Goal: Task Accomplishment & Management: Use online tool/utility

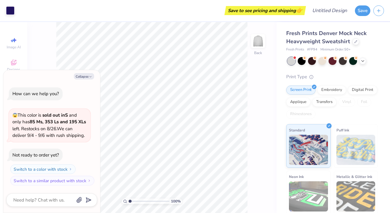
type textarea "x"
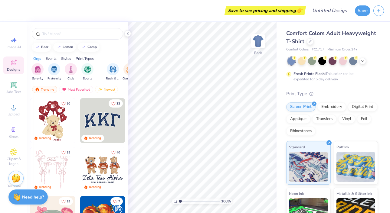
click at [109, 124] on img at bounding box center [102, 120] width 45 height 45
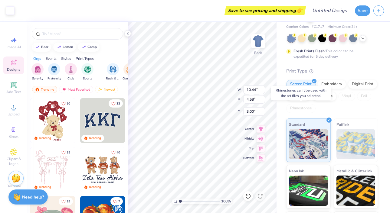
scroll to position [25, 0]
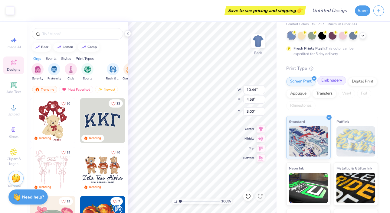
click at [331, 84] on div "Embroidery" at bounding box center [332, 80] width 29 height 9
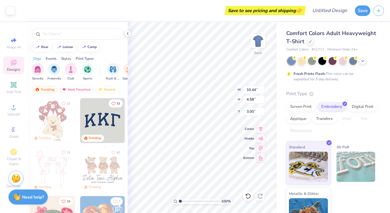
scroll to position [0, 0]
click at [309, 41] on icon at bounding box center [310, 41] width 3 height 3
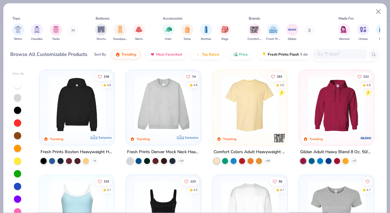
click at [161, 114] on img at bounding box center [163, 104] width 63 height 57
